Goal: Information Seeking & Learning: Learn about a topic

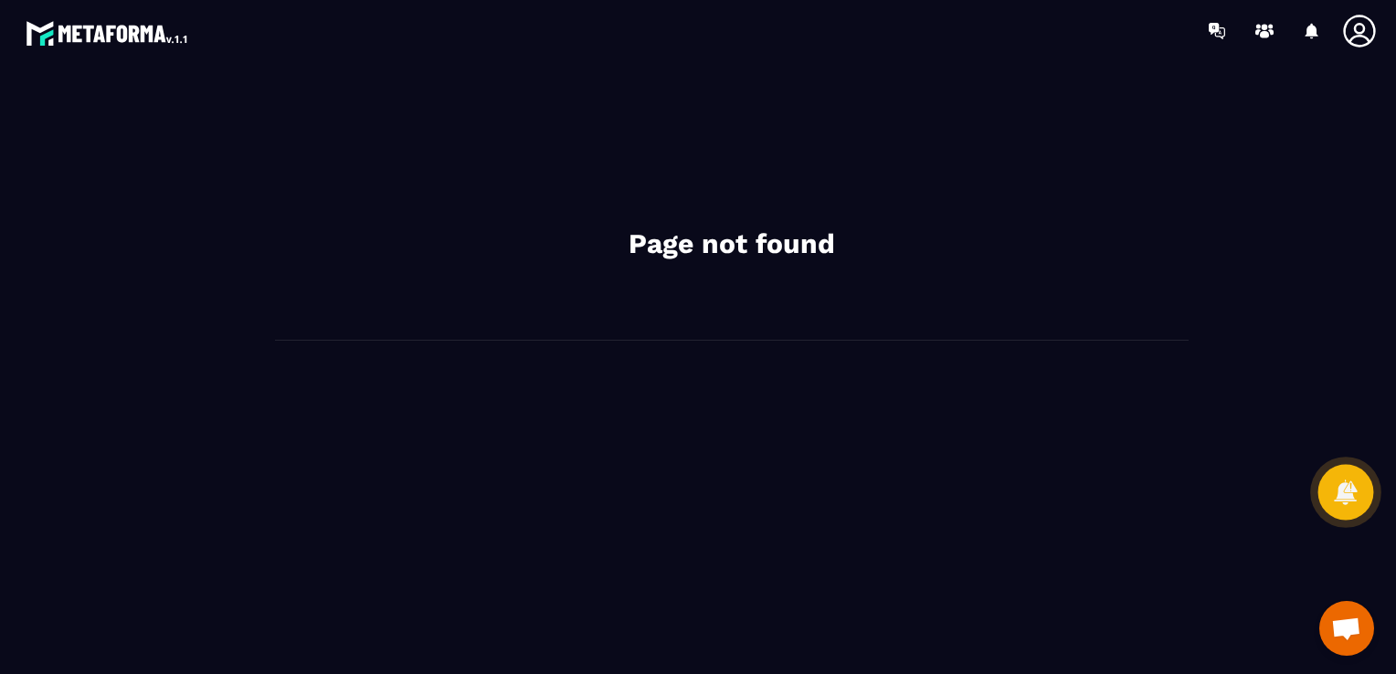
click at [1348, 511] on div at bounding box center [1347, 493] width 56 height 56
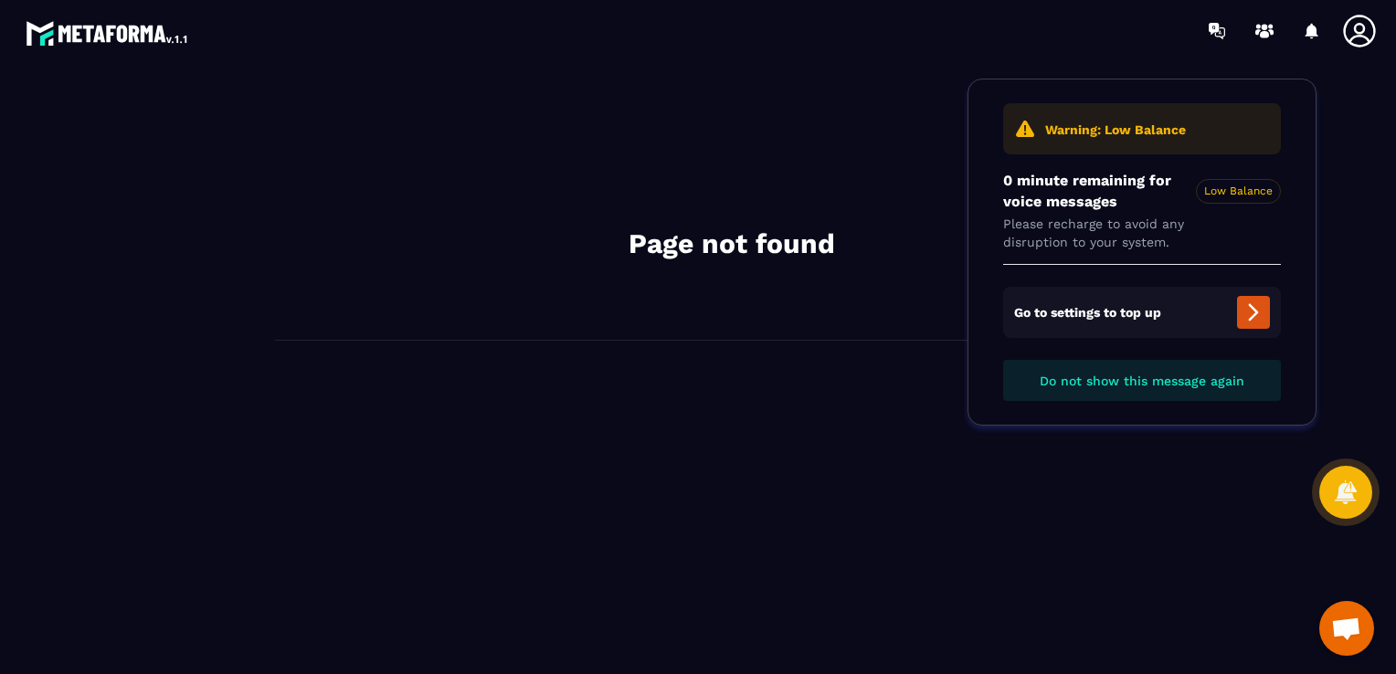
click at [1354, 633] on span "Ouvrir le chat" at bounding box center [1347, 631] width 30 height 26
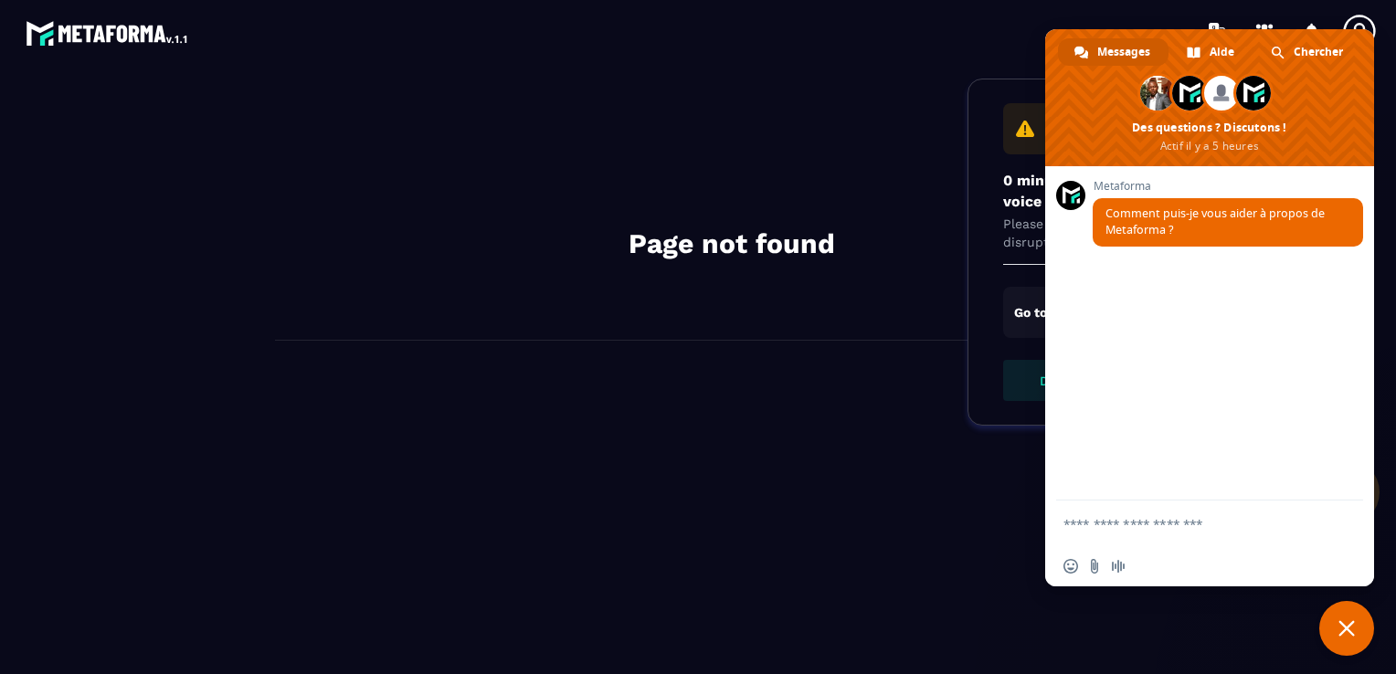
click at [765, 123] on div "Page not found" at bounding box center [732, 210] width 914 height 261
click at [145, 37] on img at bounding box center [108, 32] width 165 height 33
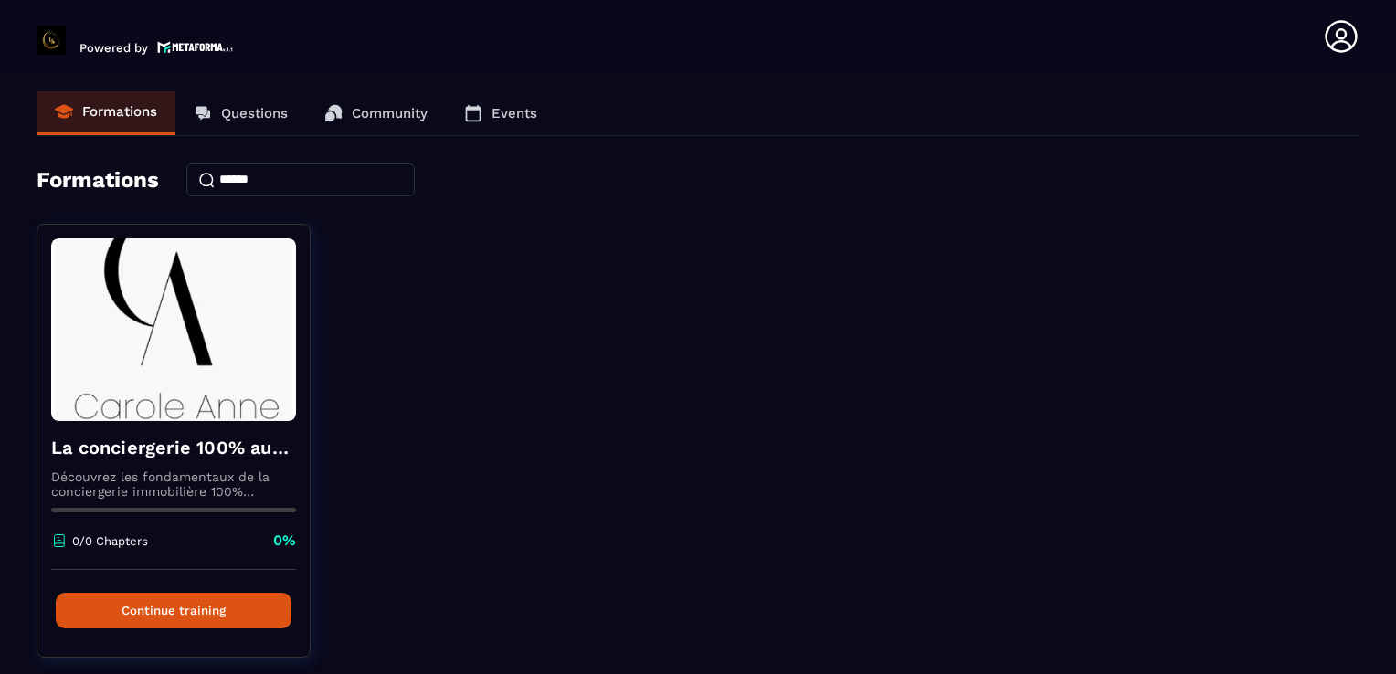
click at [253, 113] on p "Questions" at bounding box center [254, 113] width 67 height 16
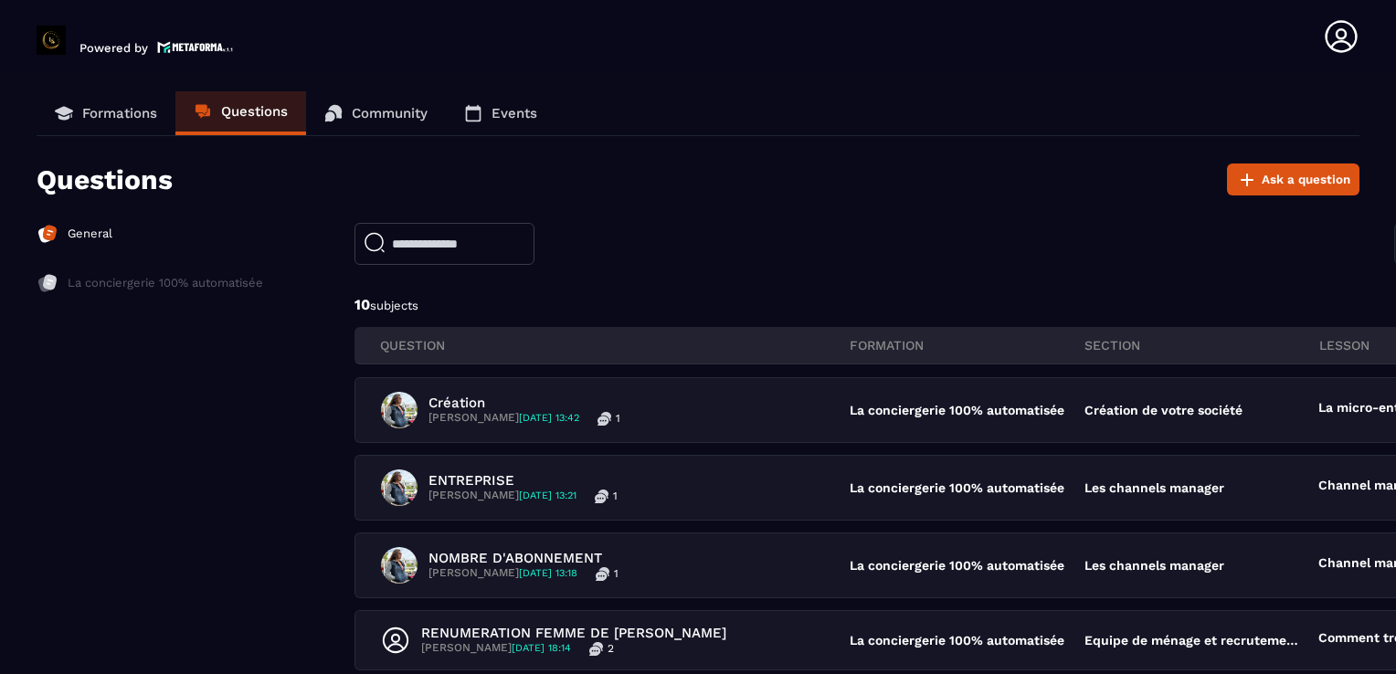
click at [405, 108] on p "Community" at bounding box center [390, 113] width 76 height 16
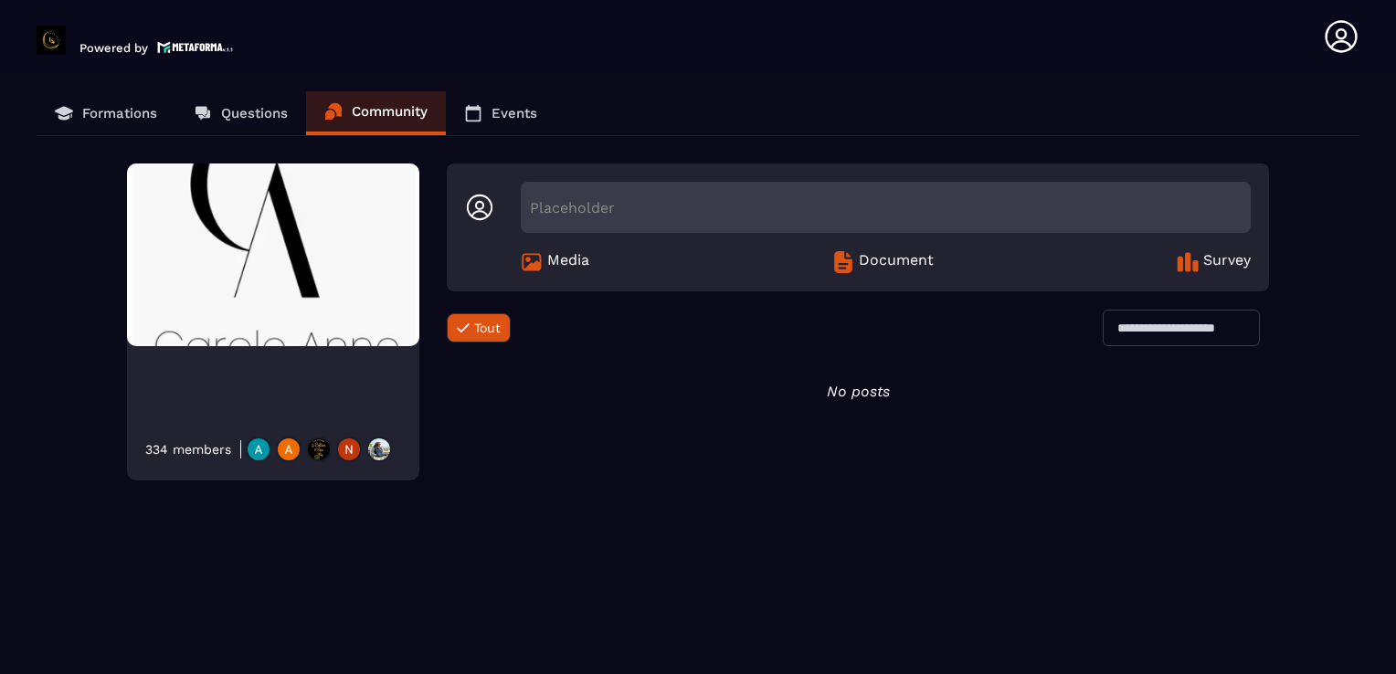
click at [894, 258] on span "Document" at bounding box center [896, 262] width 75 height 22
click at [504, 108] on p "Events" at bounding box center [515, 113] width 46 height 16
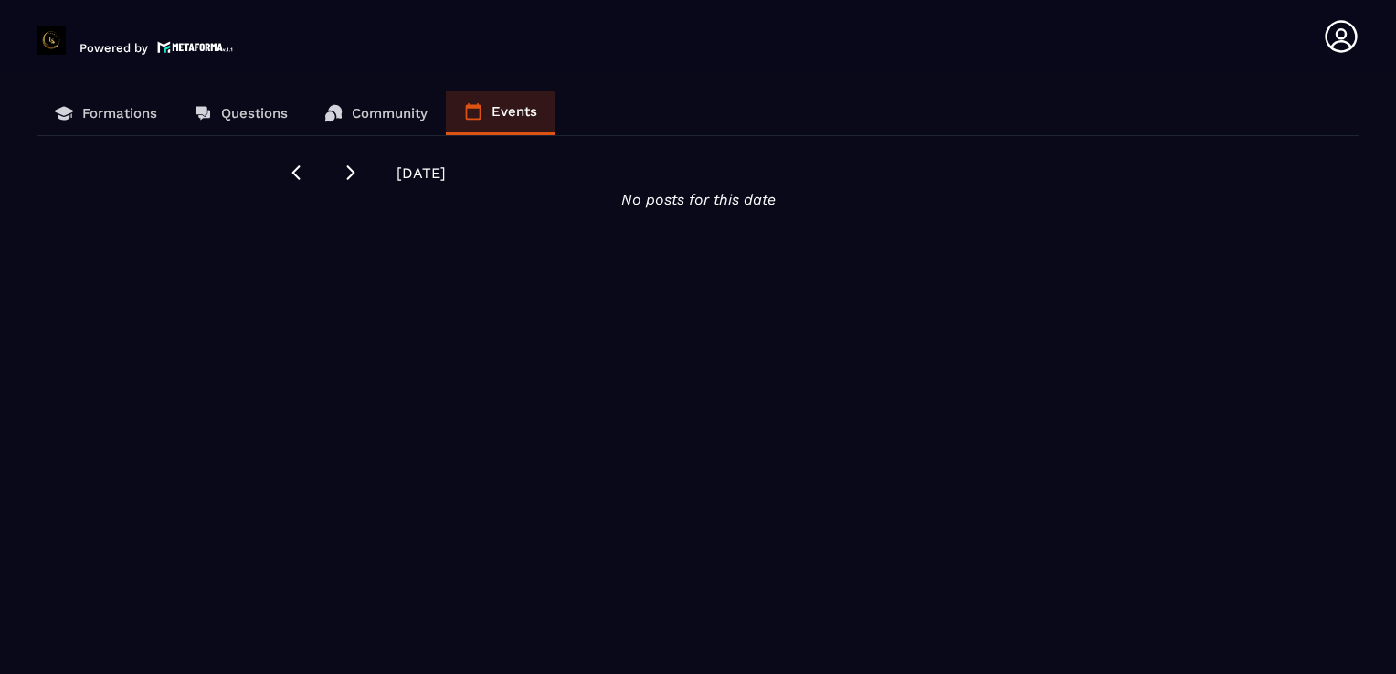
click at [400, 109] on p "Community" at bounding box center [390, 113] width 76 height 16
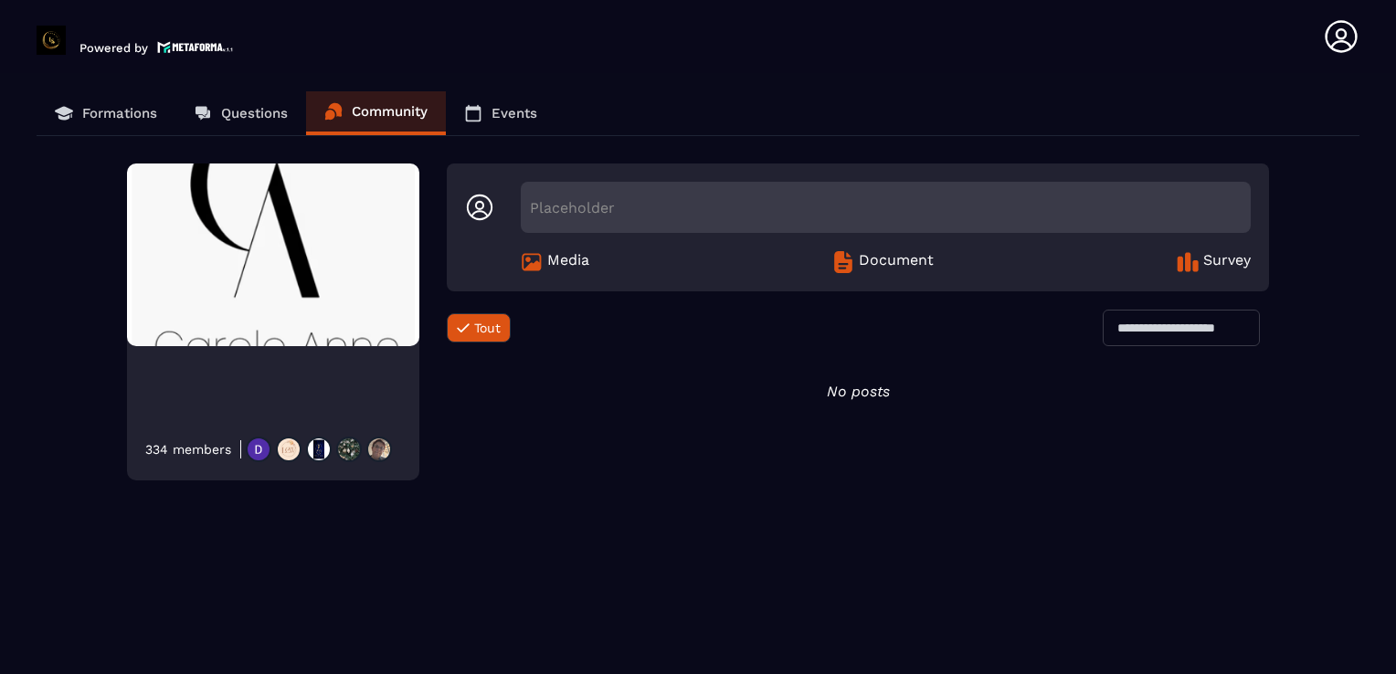
click at [84, 108] on p "Formations" at bounding box center [119, 113] width 75 height 16
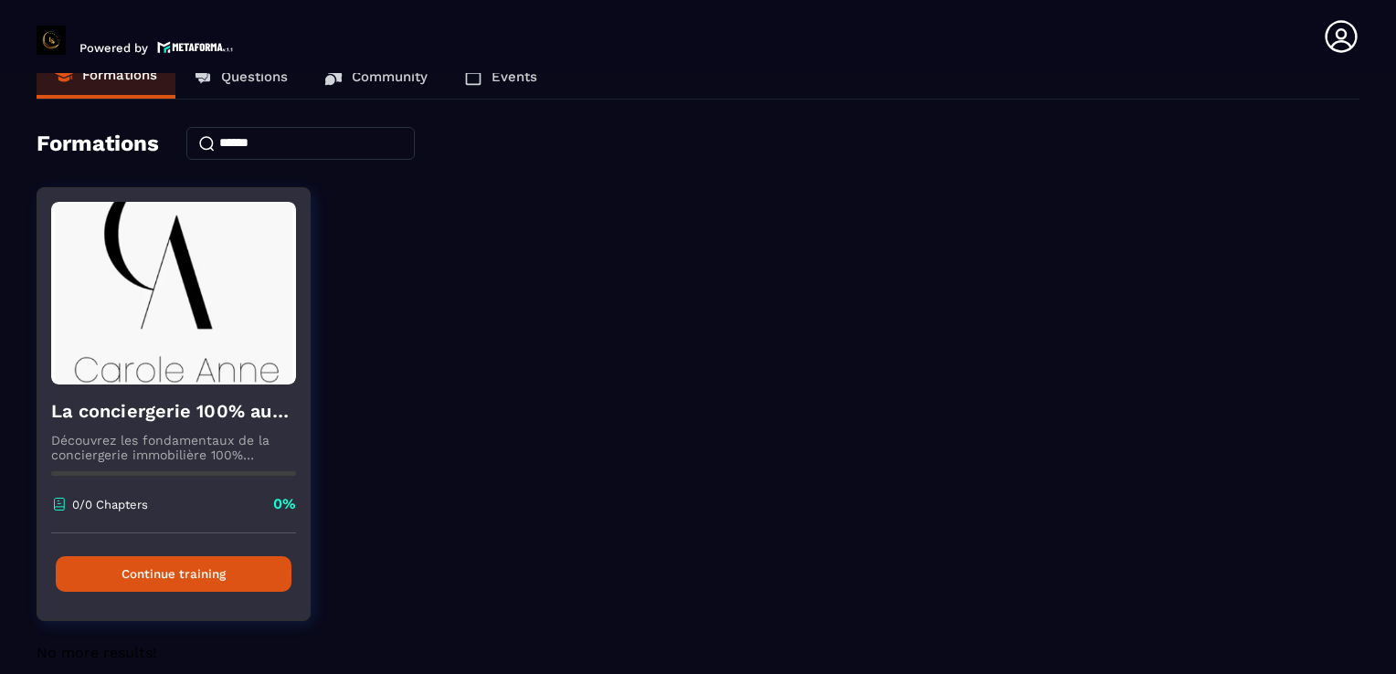
scroll to position [58, 0]
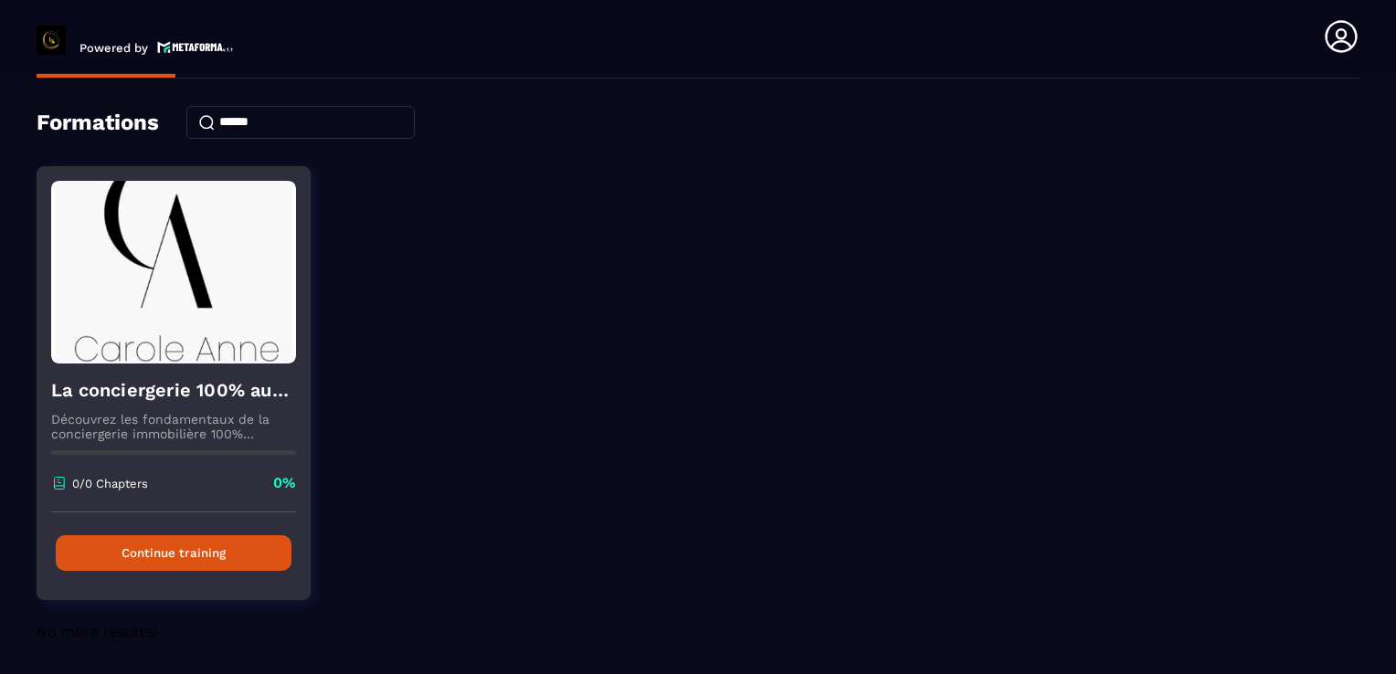
click at [155, 557] on button "Continue training" at bounding box center [174, 554] width 236 height 36
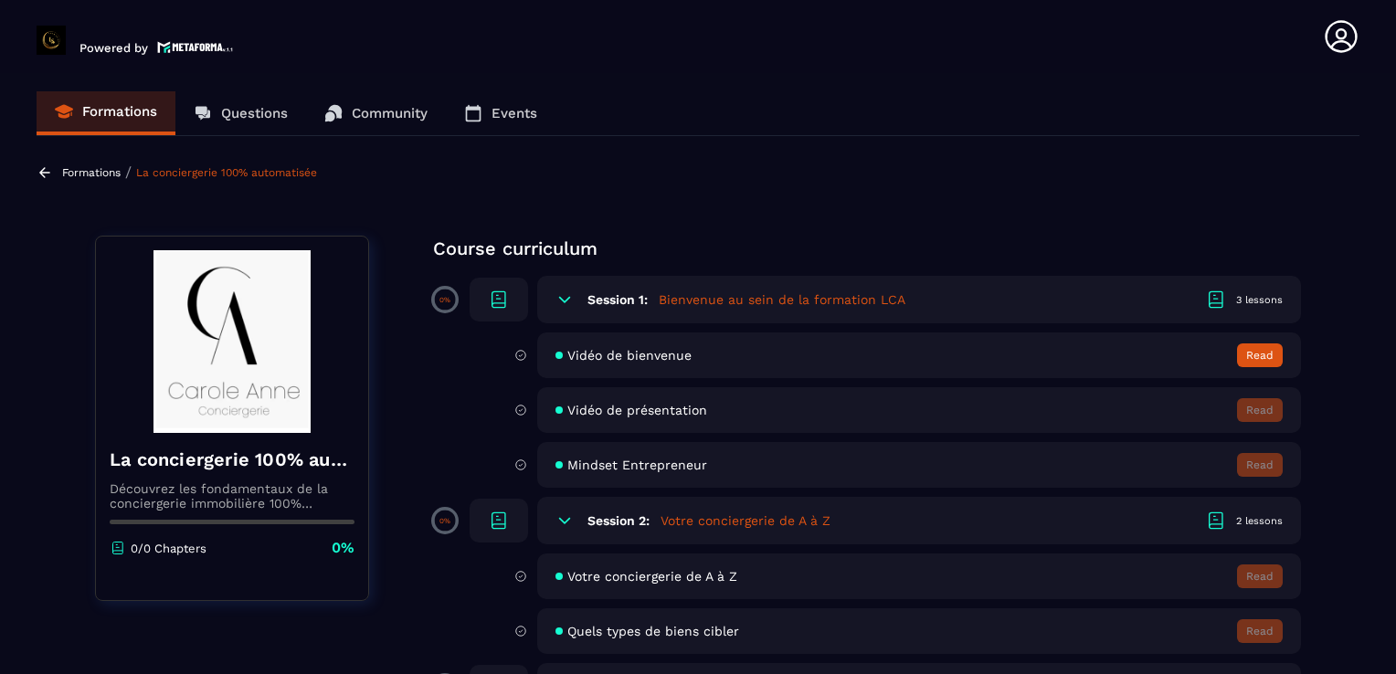
click at [623, 294] on h6 "Session 1:" at bounding box center [618, 299] width 60 height 15
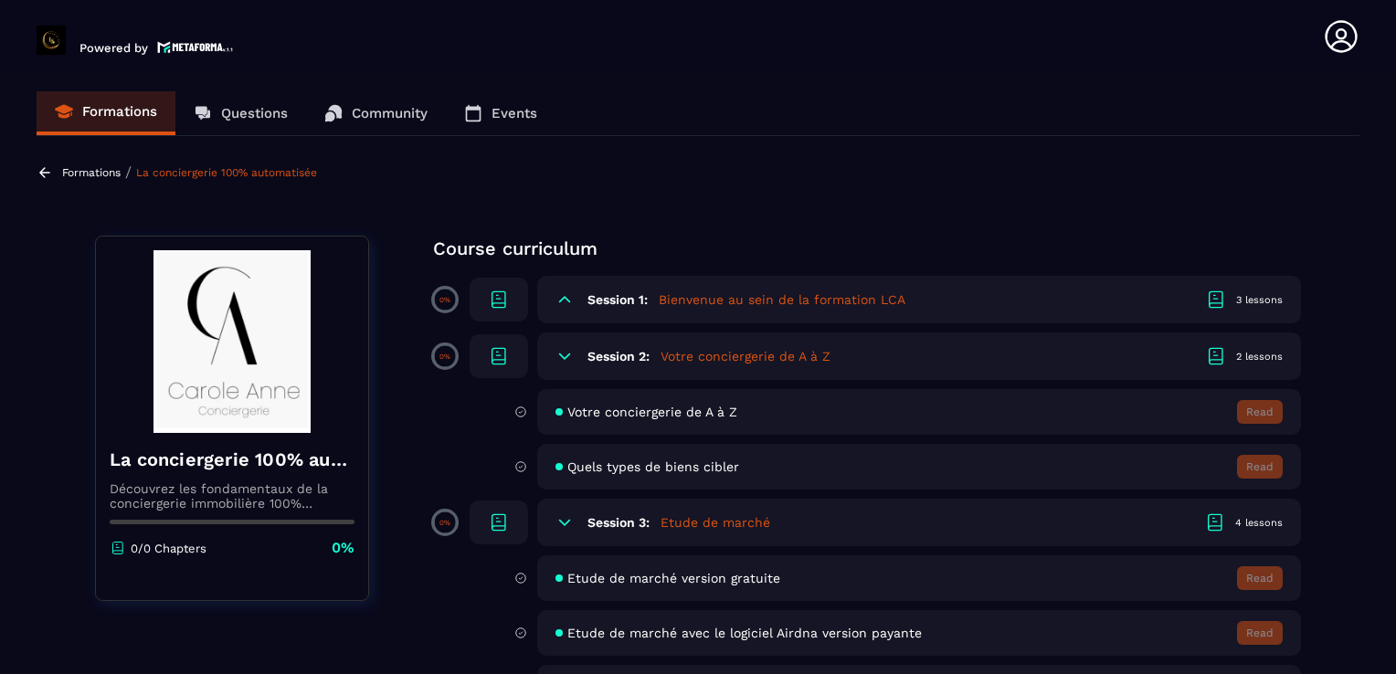
click at [738, 294] on h5 "Bienvenue au sein de la formation LCA" at bounding box center [782, 300] width 247 height 18
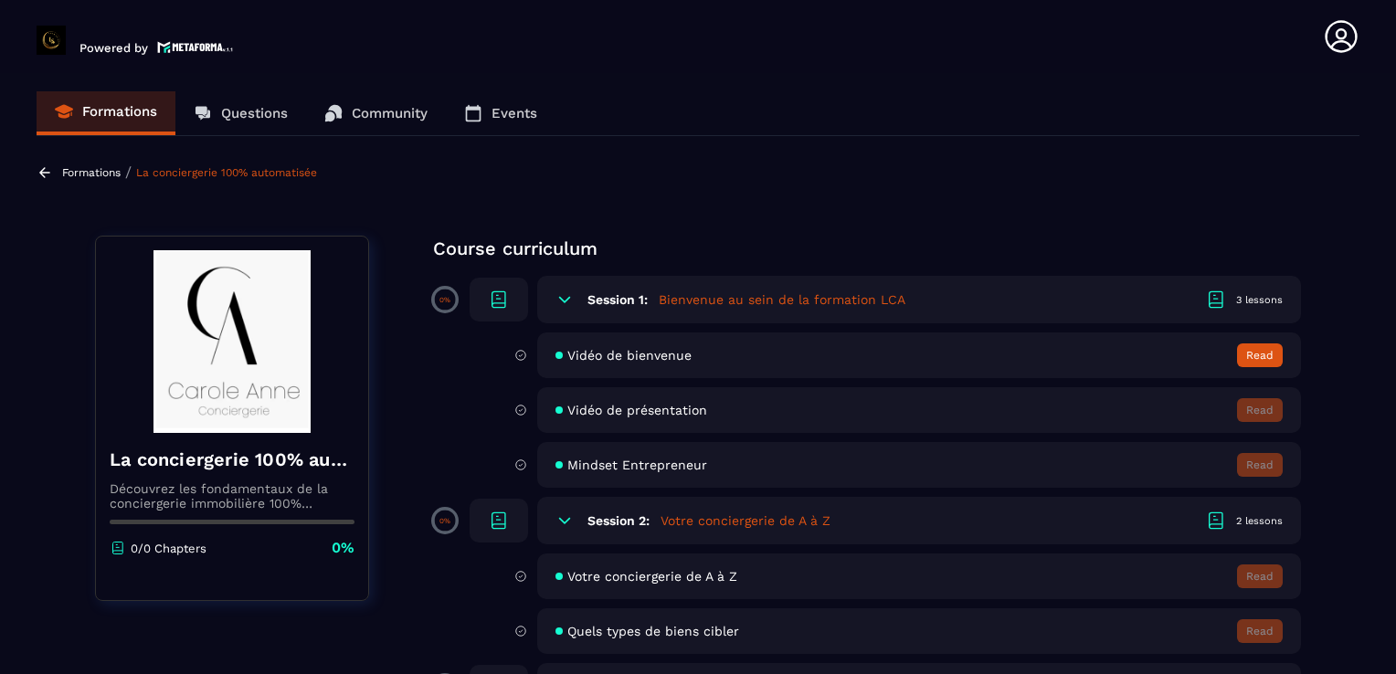
click at [738, 294] on h5 "Bienvenue au sein de la formation LCA" at bounding box center [782, 300] width 247 height 18
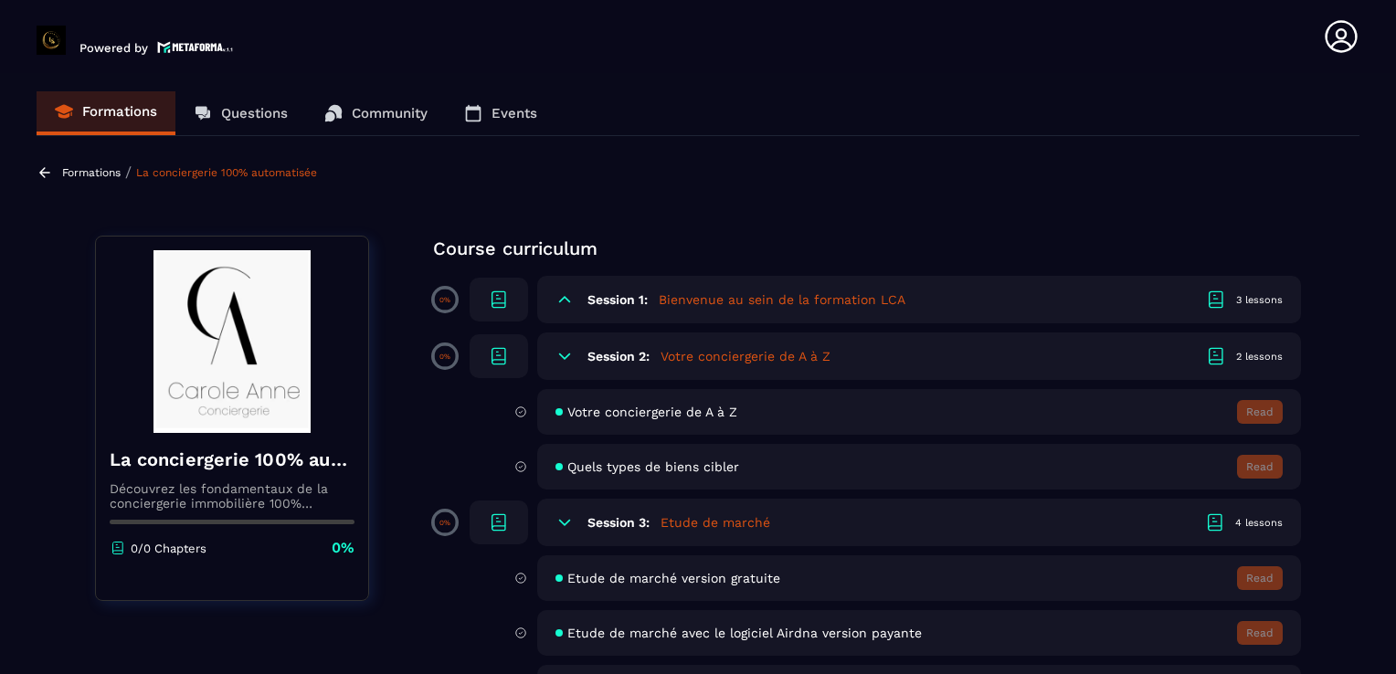
click at [486, 299] on div at bounding box center [499, 300] width 58 height 44
click at [508, 292] on icon at bounding box center [499, 300] width 22 height 22
click at [501, 300] on icon at bounding box center [499, 300] width 22 height 22
click at [1261, 300] on div "3 lessons" at bounding box center [1260, 300] width 47 height 14
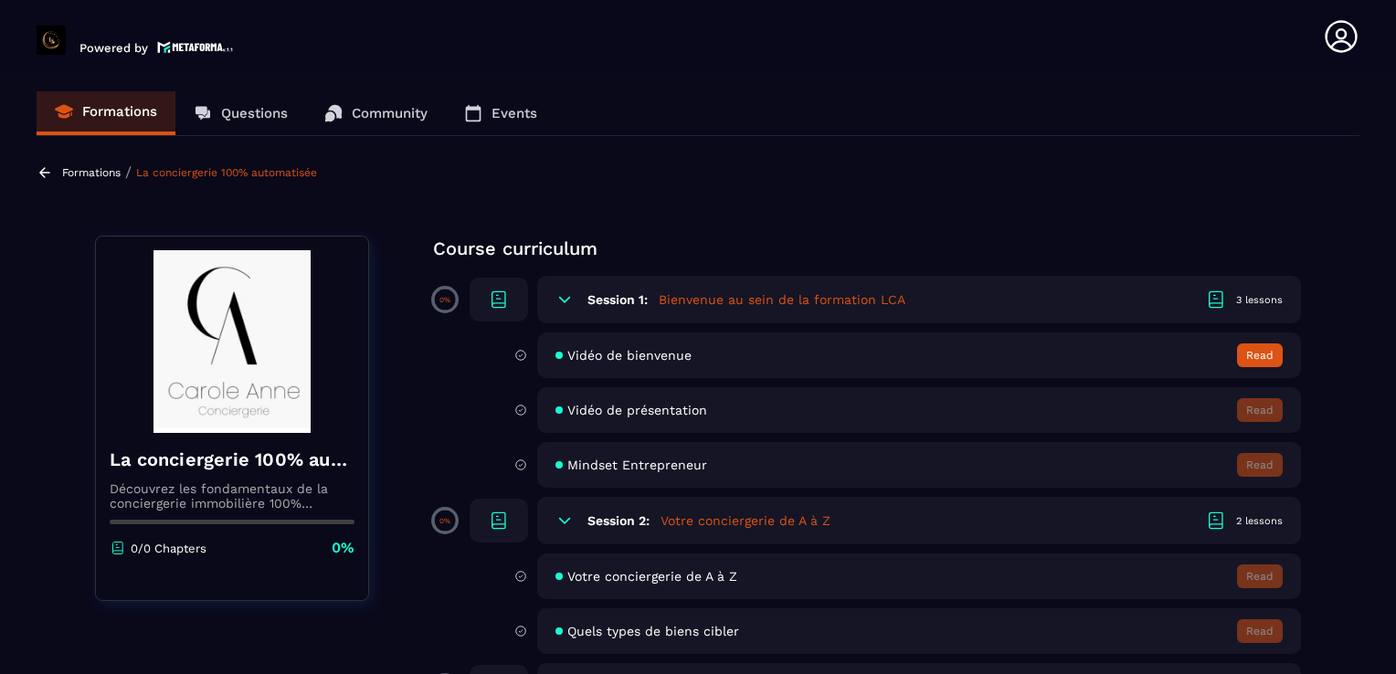
click at [446, 290] on span at bounding box center [445, 300] width 21 height 21
click at [558, 296] on icon at bounding box center [565, 300] width 18 height 18
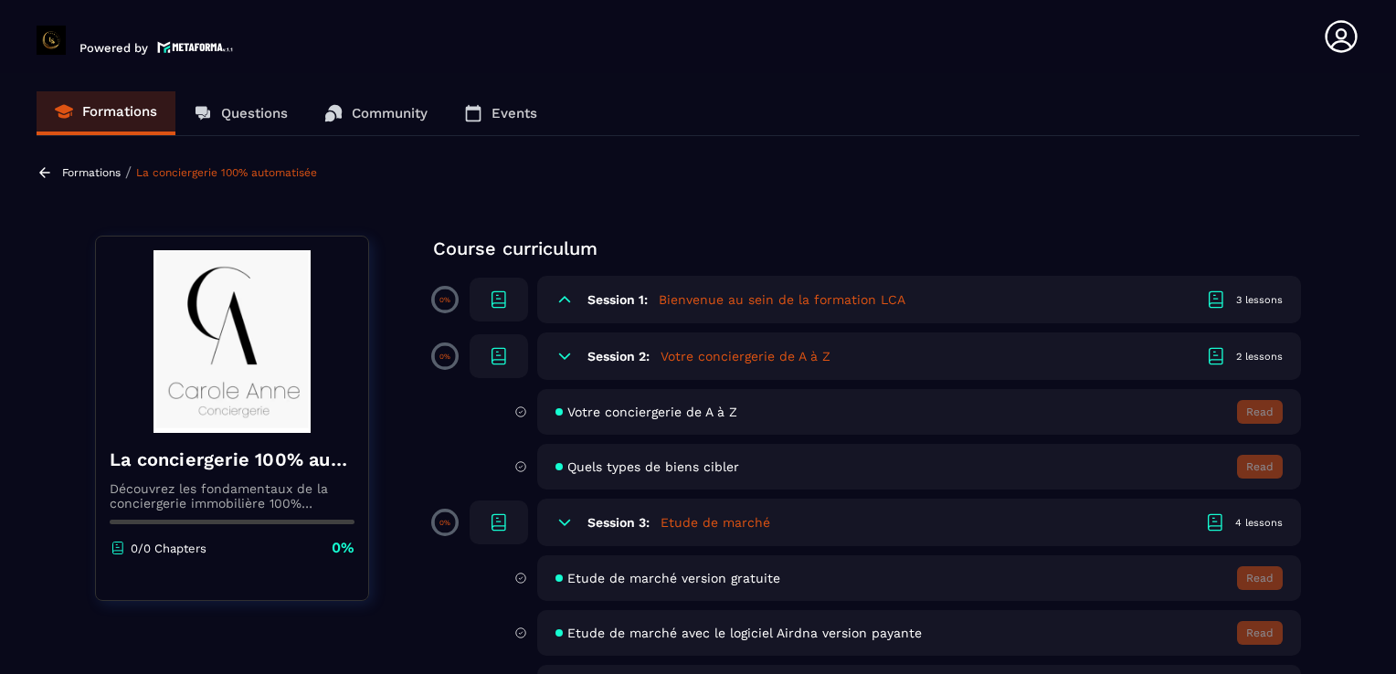
click at [694, 353] on h5 "Votre conciergerie de A à Z" at bounding box center [746, 356] width 170 height 18
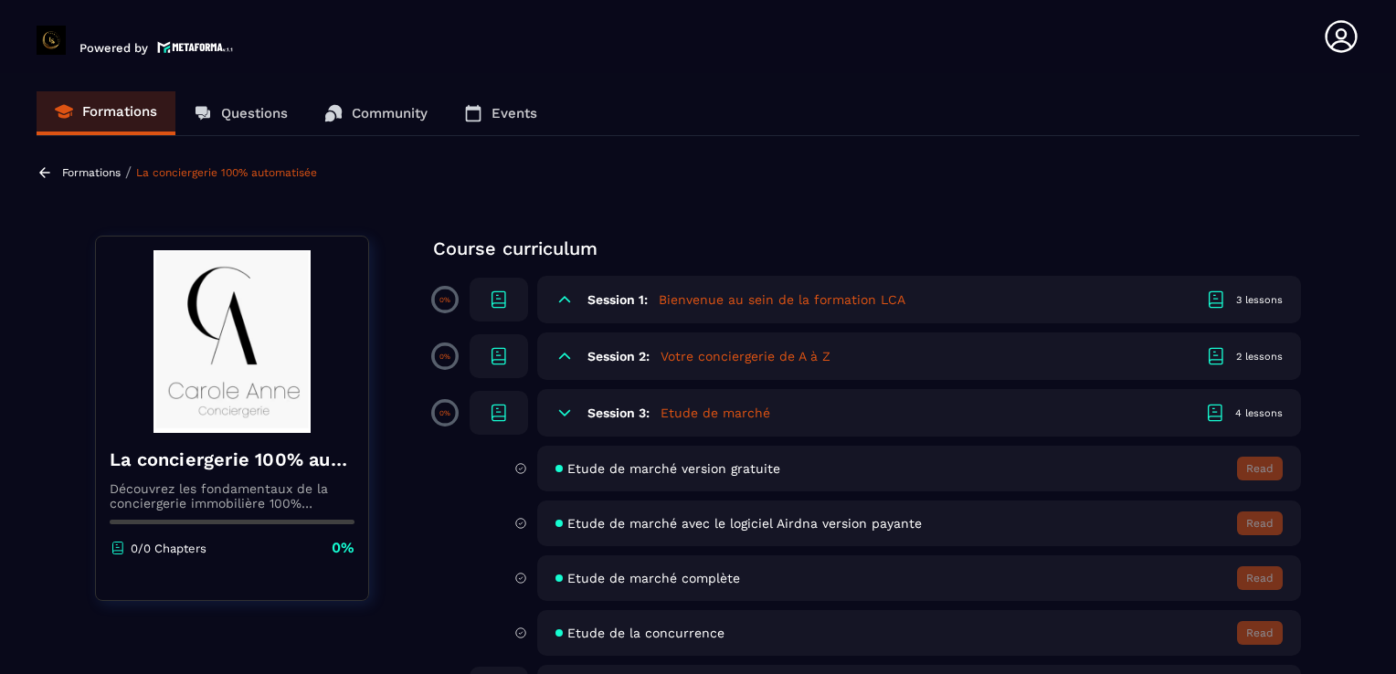
click at [734, 405] on h5 "Etude de marché" at bounding box center [716, 413] width 110 height 18
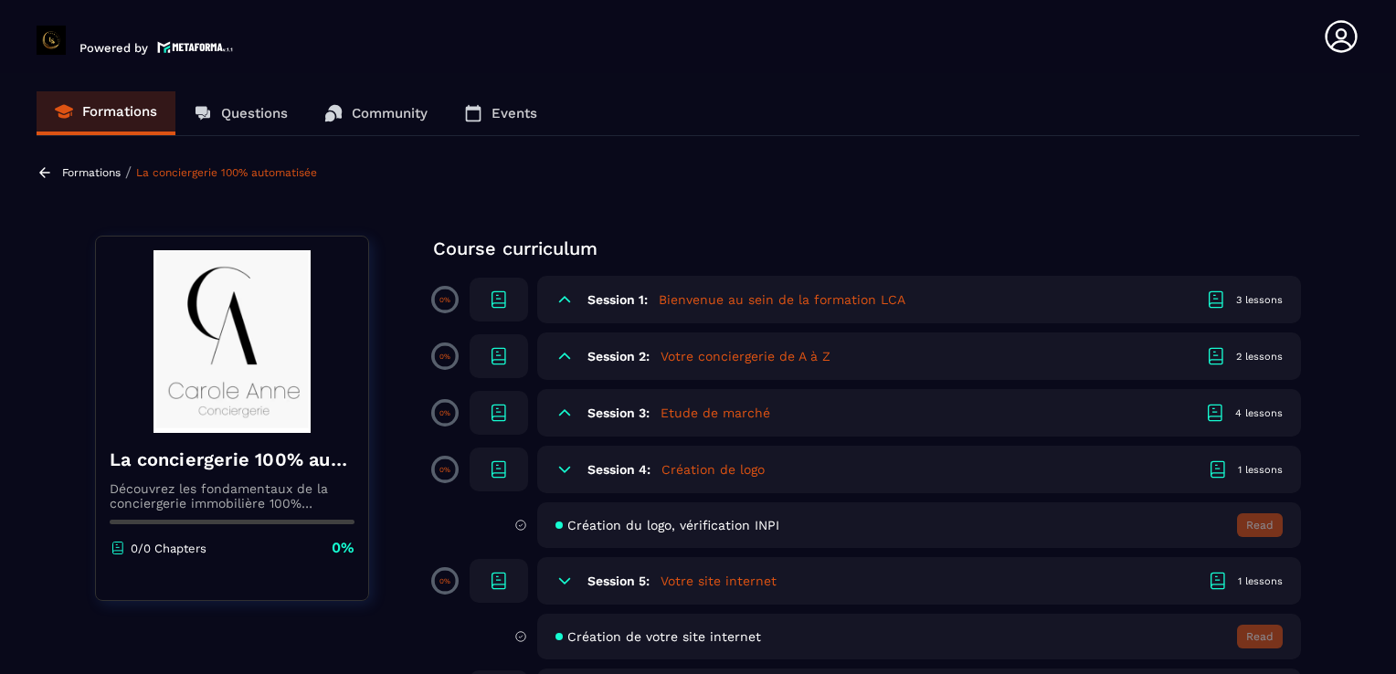
click at [1258, 298] on div "3 lessons" at bounding box center [1260, 300] width 47 height 14
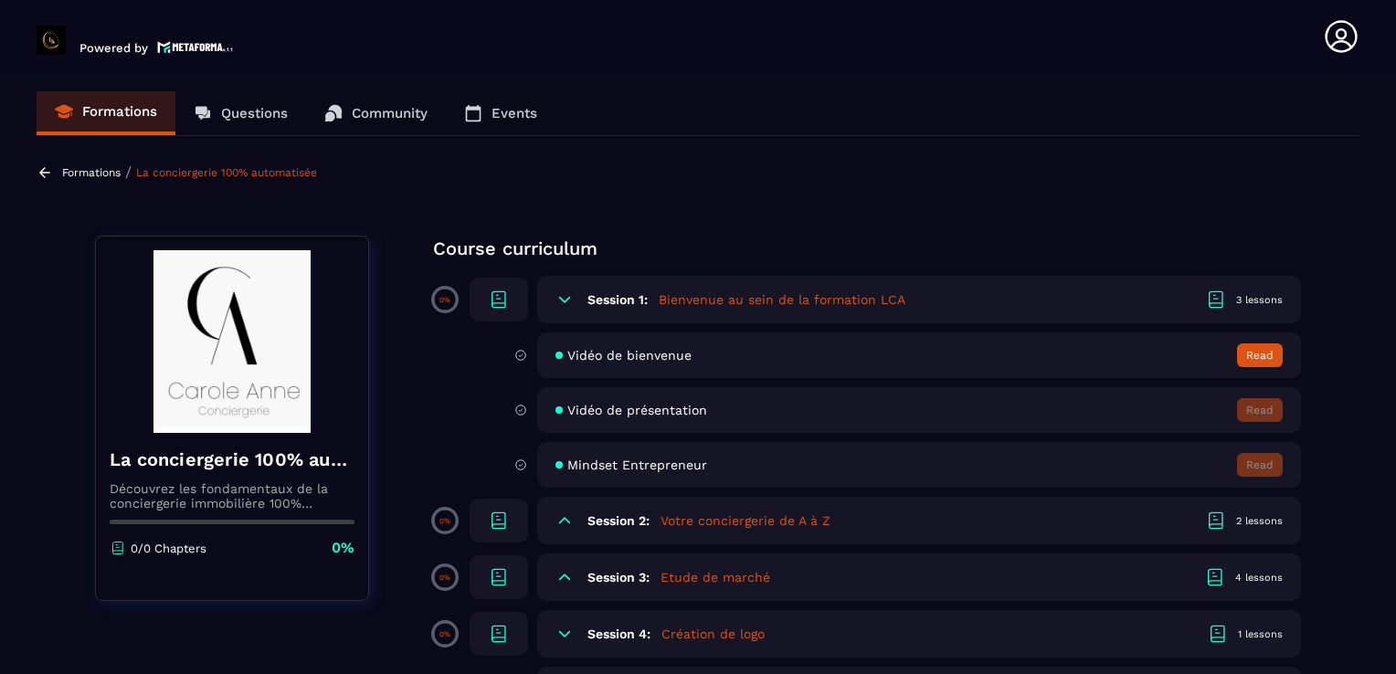
click at [1262, 351] on button "Read" at bounding box center [1260, 356] width 46 height 24
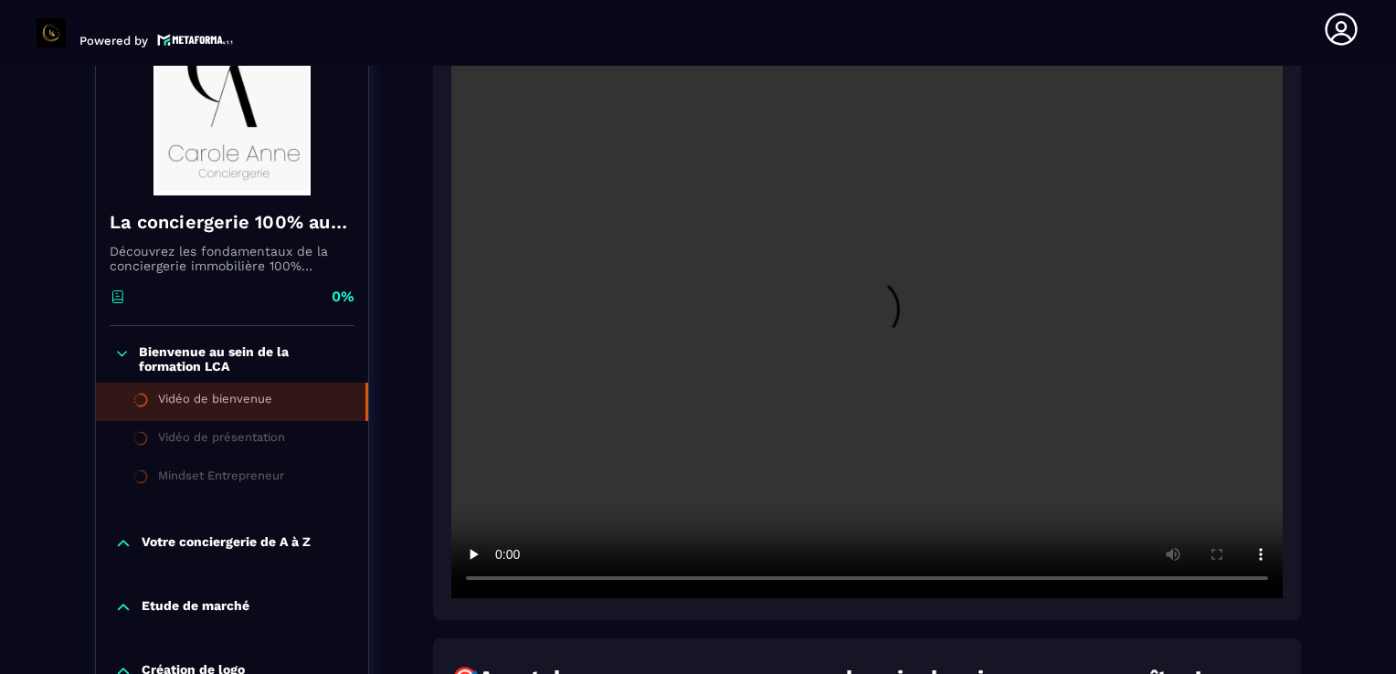
scroll to position [314, 0]
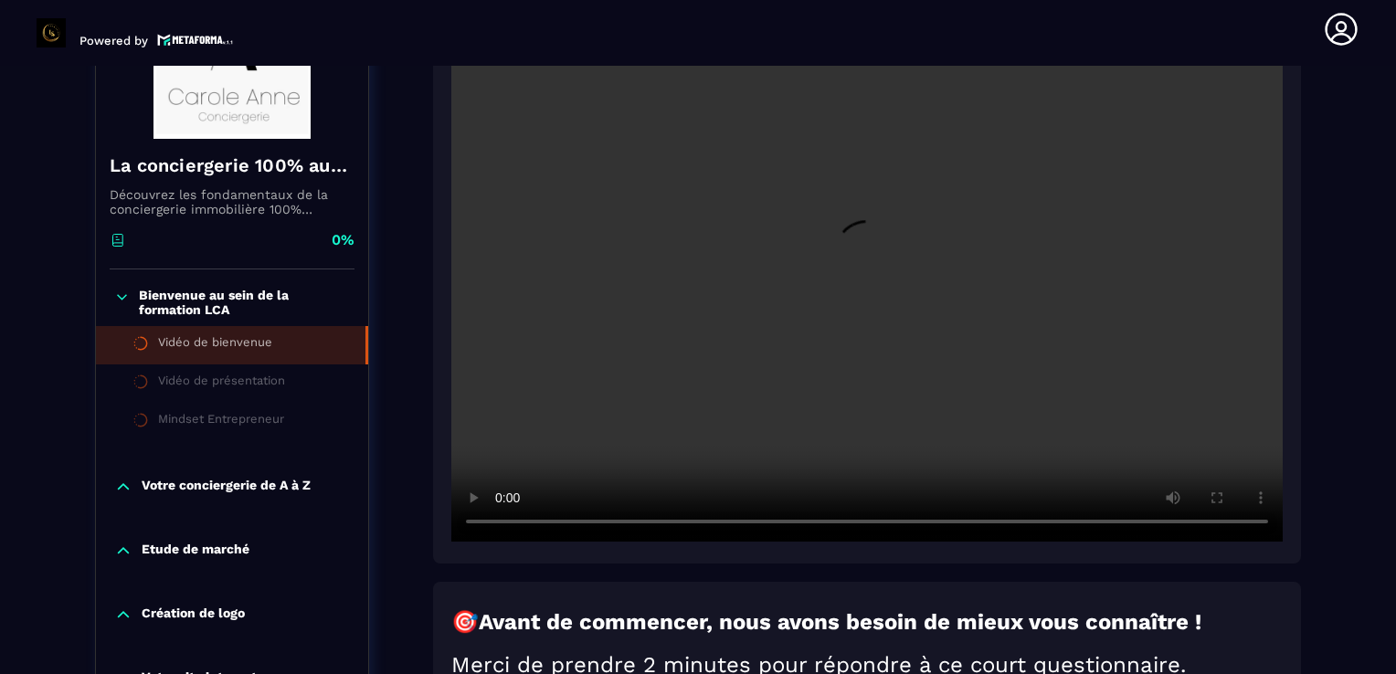
click at [1279, 86] on video at bounding box center [867, 264] width 832 height 555
click at [1004, 203] on video at bounding box center [867, 264] width 832 height 555
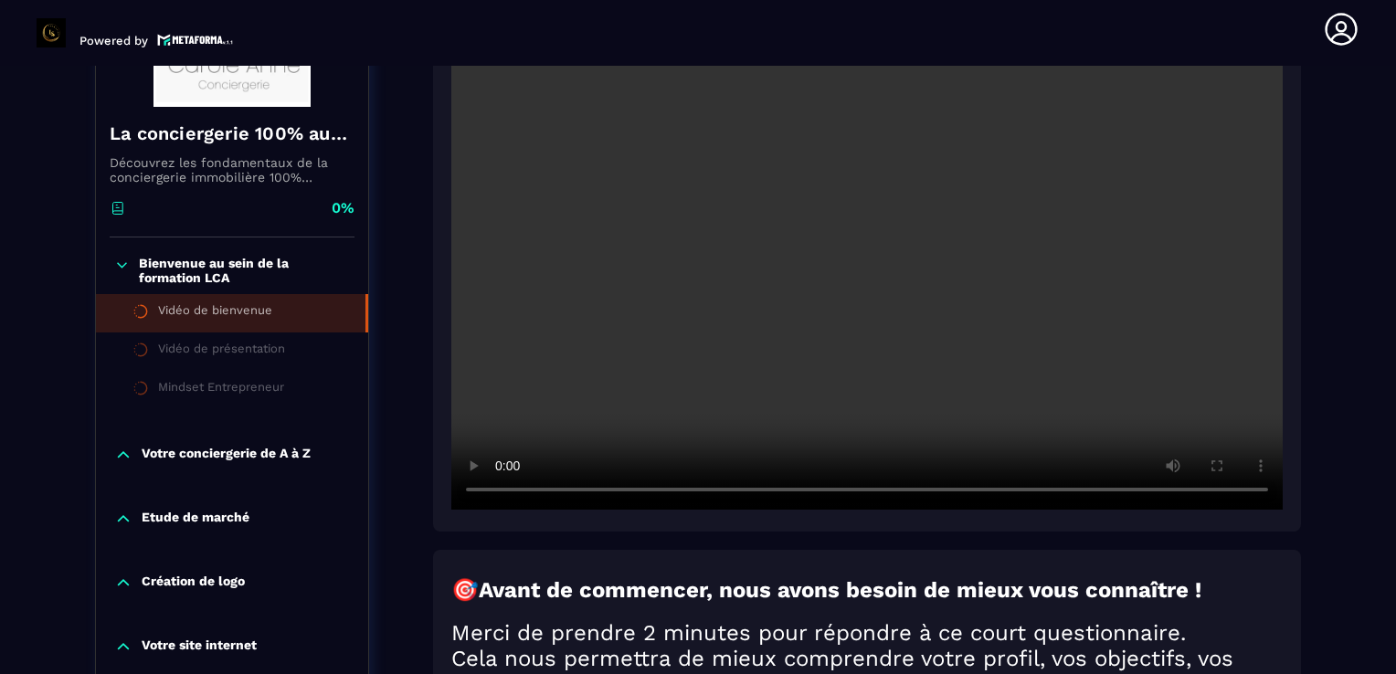
scroll to position [406, 0]
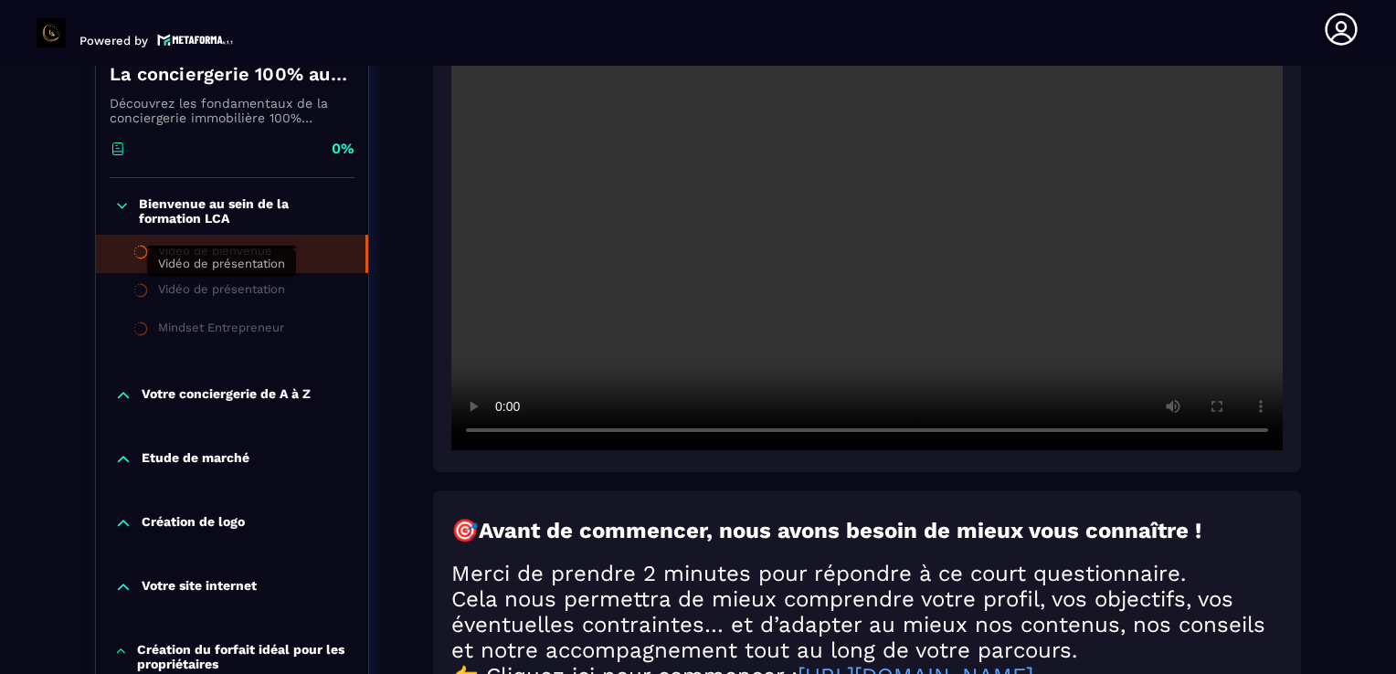
click at [191, 296] on div "Vidéo de présentation" at bounding box center [221, 292] width 127 height 20
click at [194, 254] on div "Vidéo de bienvenue" at bounding box center [215, 254] width 114 height 20
click at [207, 291] on div "Vidéo de présentation" at bounding box center [221, 292] width 127 height 20
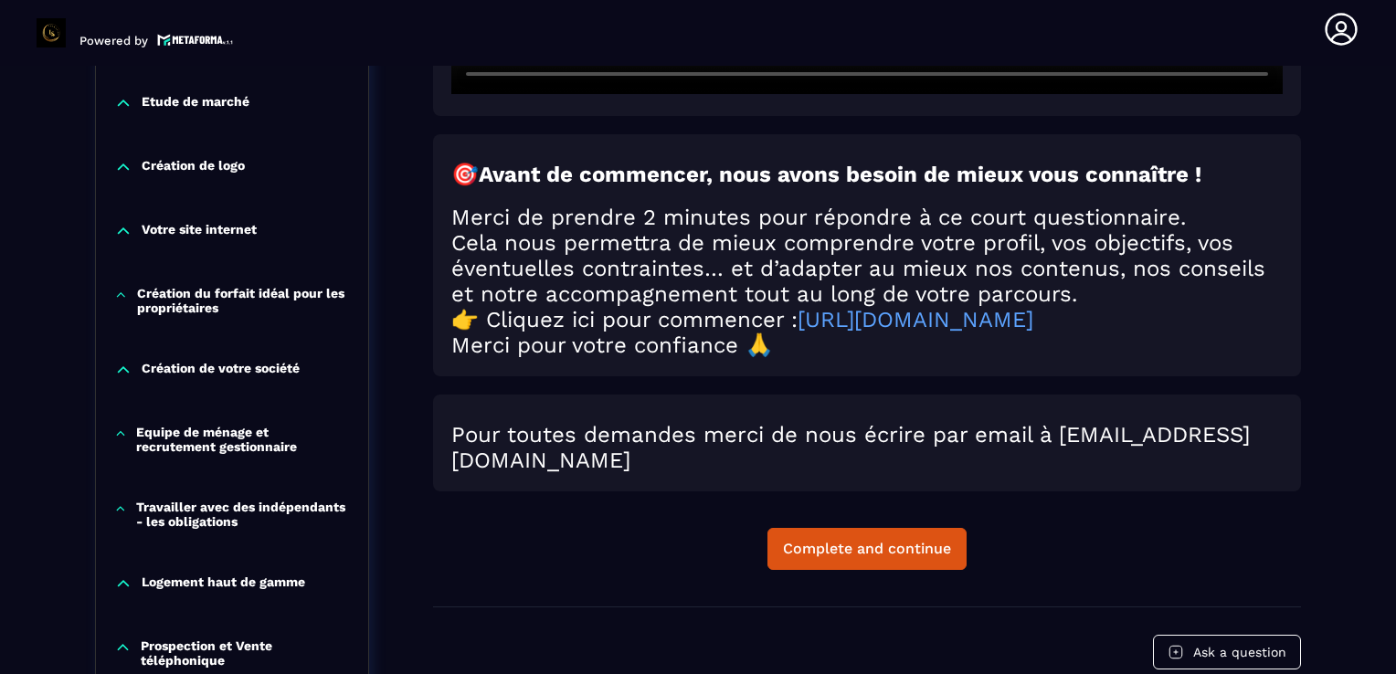
scroll to position [863, 0]
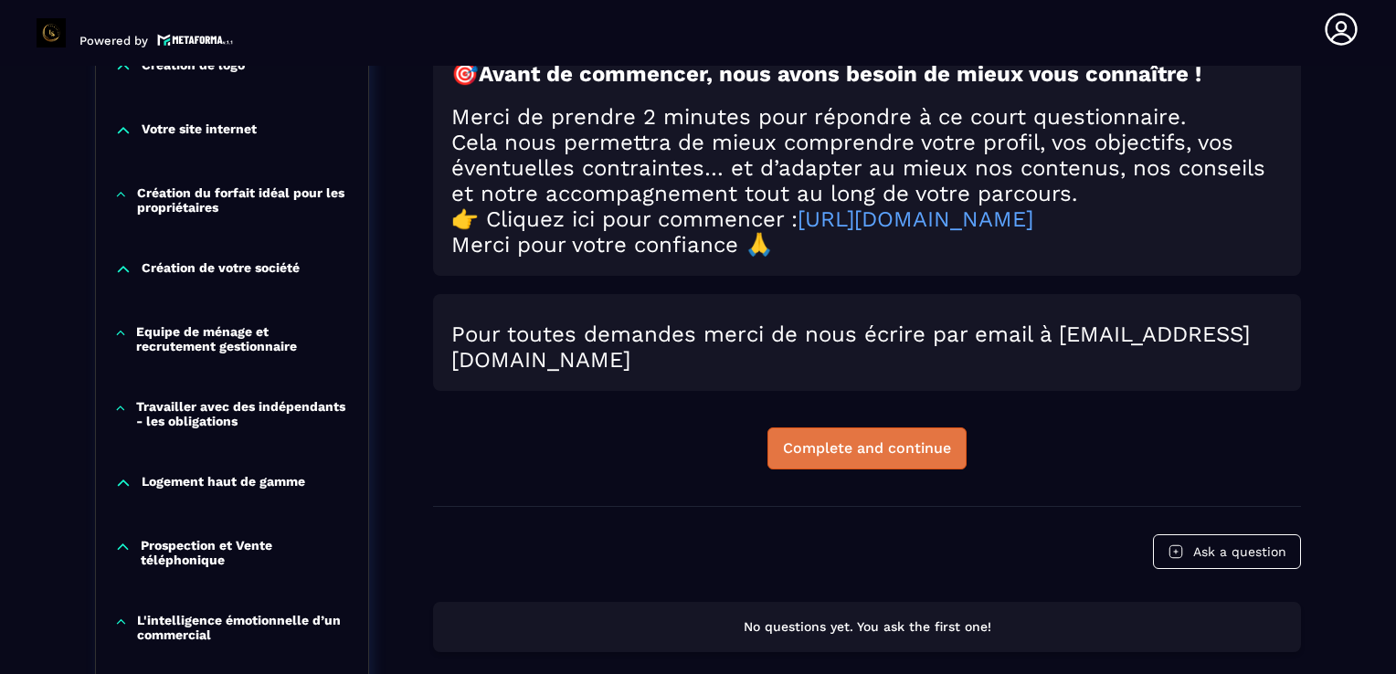
click at [852, 453] on div "Complete and continue" at bounding box center [867, 449] width 168 height 18
